Goal: Task Accomplishment & Management: Manage account settings

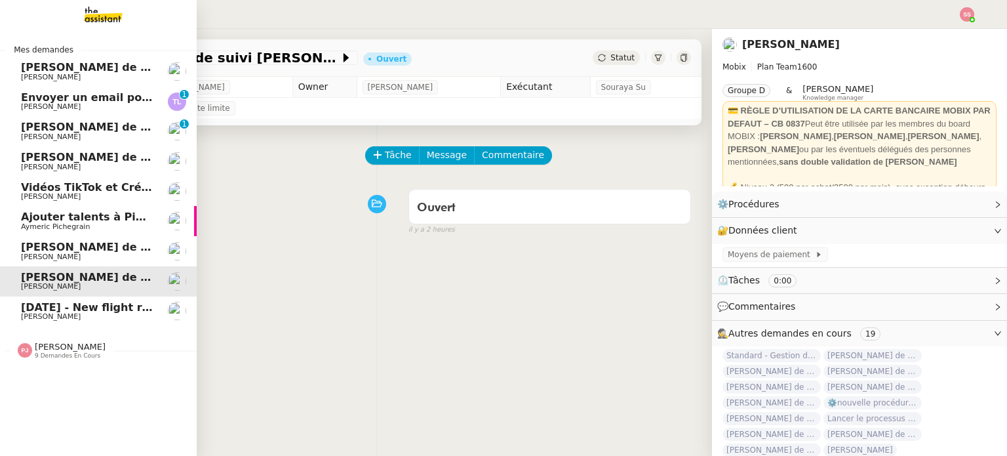
click at [53, 309] on span "[DATE] - New flight request - [PERSON_NAME]" at bounding box center [156, 307] width 271 height 12
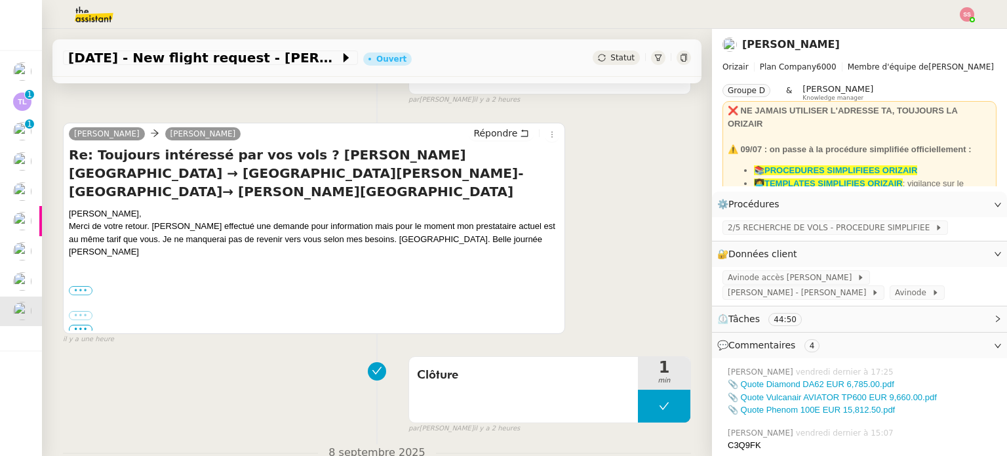
scroll to position [197, 0]
